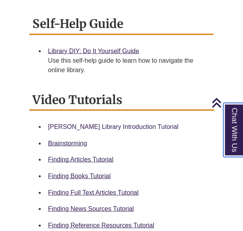
scroll to position [316, 0]
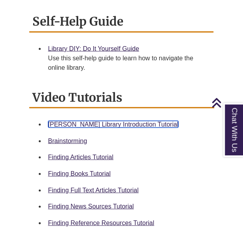
click at [73, 121] on link "[PERSON_NAME] Library Introduction Tutorial" at bounding box center [113, 124] width 130 height 7
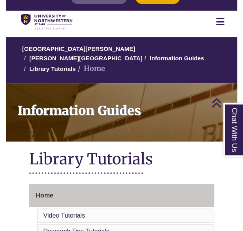
scroll to position [0, 0]
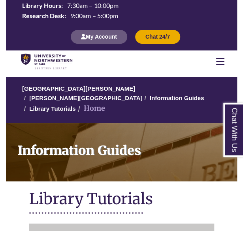
click at [223, 58] on icon at bounding box center [220, 61] width 8 height 9
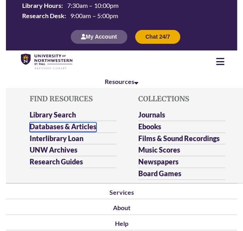
click at [72, 123] on link "Databases & Articles" at bounding box center [63, 127] width 67 height 10
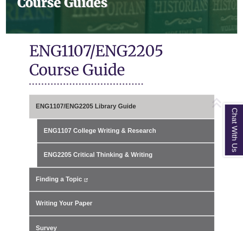
scroll to position [158, 0]
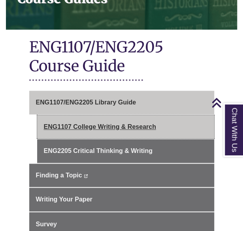
click at [98, 117] on link "ENG1107 College Writing & Research" at bounding box center [125, 127] width 177 height 24
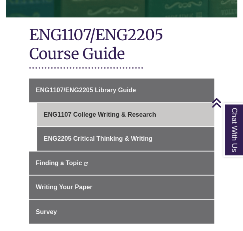
scroll to position [158, 0]
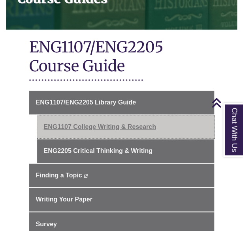
click at [118, 120] on link "ENG1107 College Writing & Research" at bounding box center [125, 127] width 177 height 24
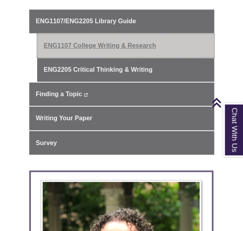
scroll to position [276, 0]
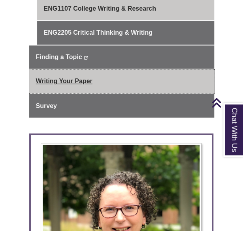
click at [68, 78] on span "Writing Your Paper" at bounding box center [64, 81] width 56 height 7
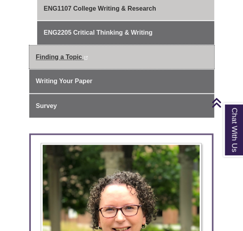
scroll to position [197, 0]
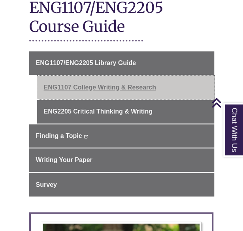
click at [85, 76] on link "ENG1107 College Writing & Research" at bounding box center [125, 88] width 177 height 24
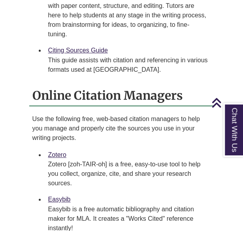
scroll to position [710, 0]
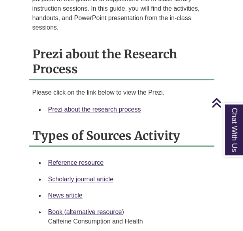
scroll to position [789, 0]
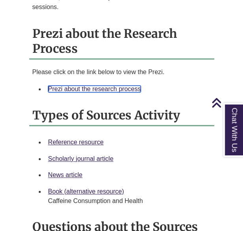
click at [81, 86] on link "Prezi about the research process" at bounding box center [94, 89] width 93 height 7
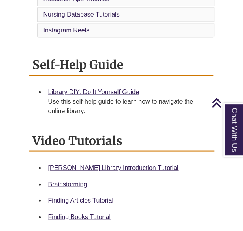
scroll to position [316, 0]
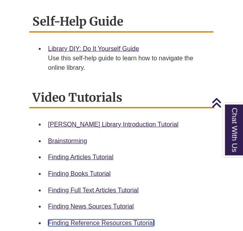
click at [152, 219] on link "Finding Reference Resources Tutorial" at bounding box center [101, 222] width 106 height 7
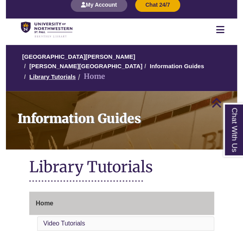
scroll to position [0, 0]
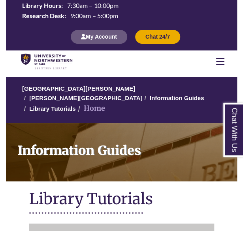
click at [220, 66] on nav "Resources Find Resources Library Search Databases & Articles Interlibrary Loan …" at bounding box center [121, 62] width 231 height 22
click at [219, 63] on icon at bounding box center [220, 61] width 8 height 9
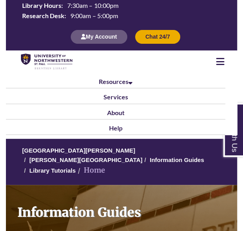
click at [219, 63] on icon at bounding box center [220, 61] width 8 height 9
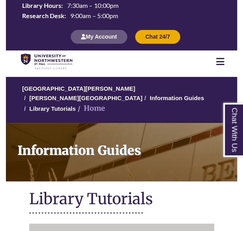
click at [215, 65] on div at bounding box center [220, 61] width 34 height 9
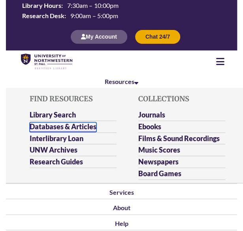
click at [96, 124] on link "Databases & Articles" at bounding box center [63, 127] width 67 height 10
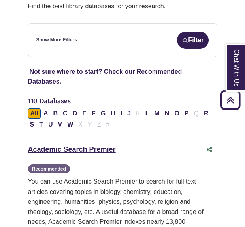
scroll to position [158, 0]
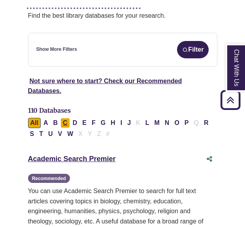
click at [63, 118] on button "C" at bounding box center [64, 123] width 9 height 10
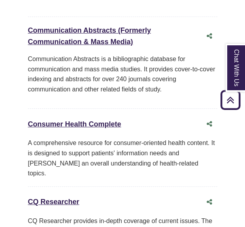
scroll to position [1026, 0]
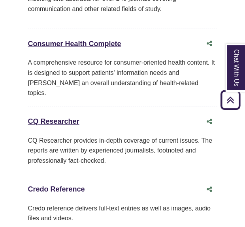
click at [61, 186] on link "Credo Reference This link opens in a new window" at bounding box center [56, 190] width 57 height 8
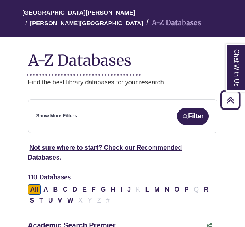
scroll to position [79, 0]
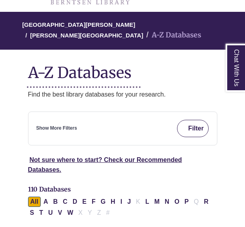
click at [187, 120] on button "Filter" at bounding box center [193, 128] width 32 height 17
click at [181, 121] on button "Filter" at bounding box center [193, 128] width 32 height 17
select select "Database Subject Filter"
select select "Database Types Filter"
click at [187, 120] on button "Filter" at bounding box center [193, 128] width 32 height 17
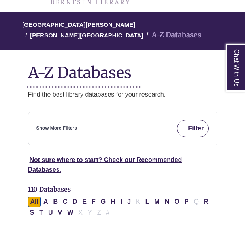
select select "Database Subject Filter"
click at [99, 120] on div "Show More Filters Filter" at bounding box center [122, 128] width 172 height 17
click at [71, 125] on link "Show More Filters" at bounding box center [56, 128] width 41 height 7
click at [71, 116] on div "**********" at bounding box center [122, 129] width 189 height 34
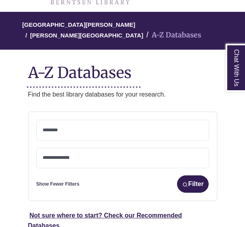
drag, startPoint x: 71, startPoint y: 116, endPoint x: 51, endPoint y: 150, distance: 40.3
click at [51, 150] on span at bounding box center [123, 158] width 160 height 20
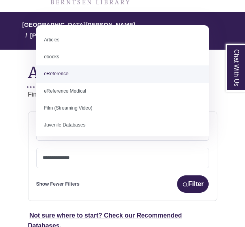
select select "*****"
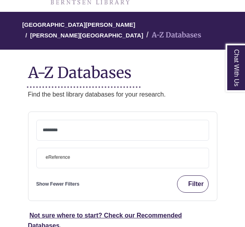
click at [183, 182] on img "submit" at bounding box center [185, 185] width 6 height 6
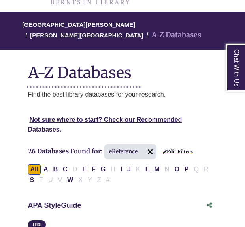
click at [173, 149] on link "Edit Filters" at bounding box center [178, 152] width 30 height 6
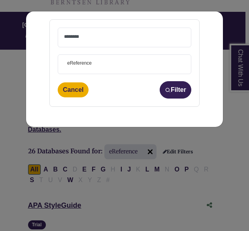
click at [70, 33] on span at bounding box center [124, 36] width 121 height 6
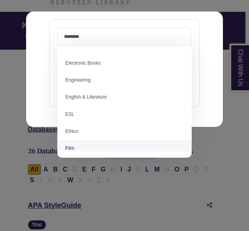
scroll to position [316, 0]
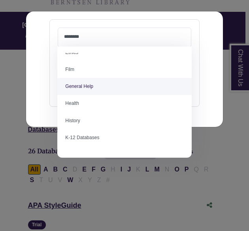
select select "*****"
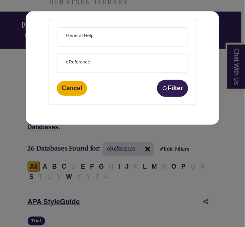
scroll to position [157, 0]
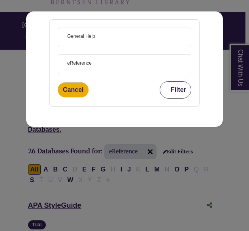
click at [181, 87] on button "Filter" at bounding box center [175, 89] width 32 height 17
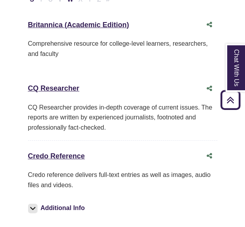
scroll to position [237, 0]
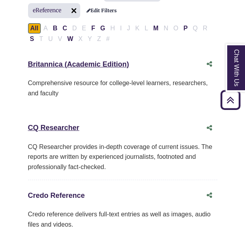
click at [56, 192] on link "Credo Reference This link opens in a new window" at bounding box center [56, 196] width 57 height 8
click at [52, 124] on link "CQ Researcher This link opens in a new window" at bounding box center [53, 128] width 51 height 8
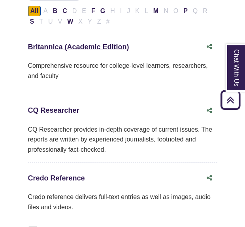
scroll to position [276, 0]
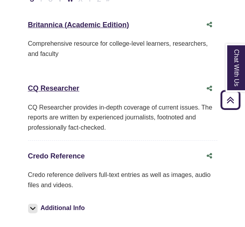
click at [51, 152] on link "Credo Reference This link opens in a new window" at bounding box center [56, 156] width 57 height 8
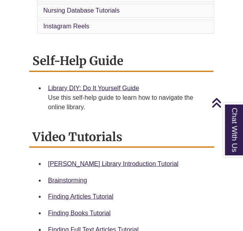
scroll to position [355, 0]
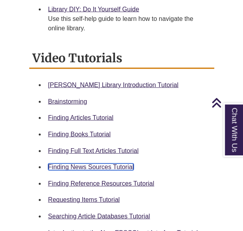
click at [72, 163] on link "Finding News Sources Tutorial" at bounding box center [91, 166] width 86 height 7
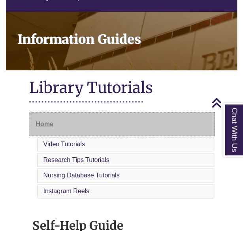
scroll to position [0, 0]
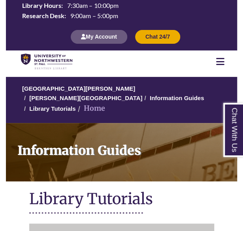
click at [216, 64] on icon at bounding box center [220, 61] width 8 height 9
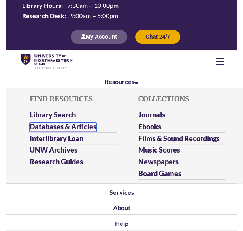
click at [73, 129] on link "Databases & Articles" at bounding box center [63, 127] width 67 height 10
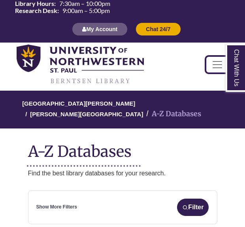
click at [217, 72] on button "Toggle navigation" at bounding box center [217, 65] width 22 height 16
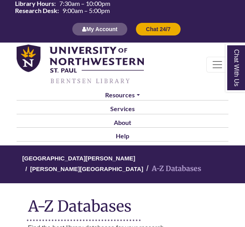
click at [102, 56] on img at bounding box center [80, 65] width 127 height 40
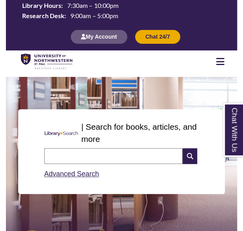
click at [90, 159] on input "text" at bounding box center [113, 156] width 138 height 16
type input "**********"
